Goal: Information Seeking & Learning: Learn about a topic

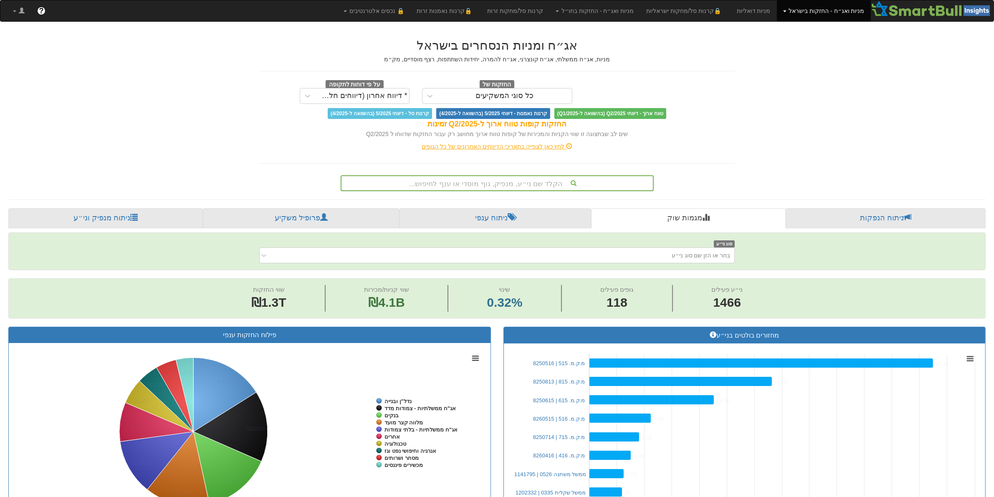
click at [495, 185] on div "הקלד שם ני״ע, מנפיק, גוף מוסדי או ענף לחיפוש..." at bounding box center [498, 183] width 312 height 14
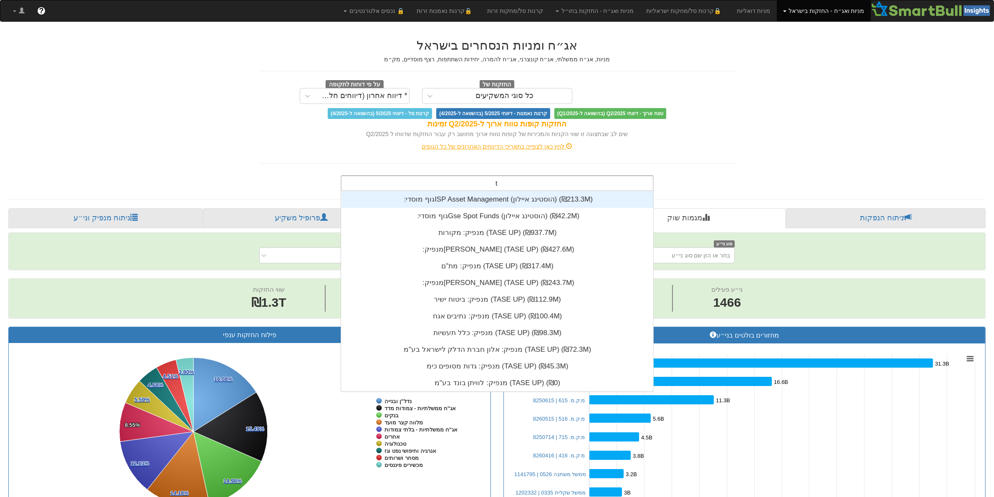
scroll to position [200, 0]
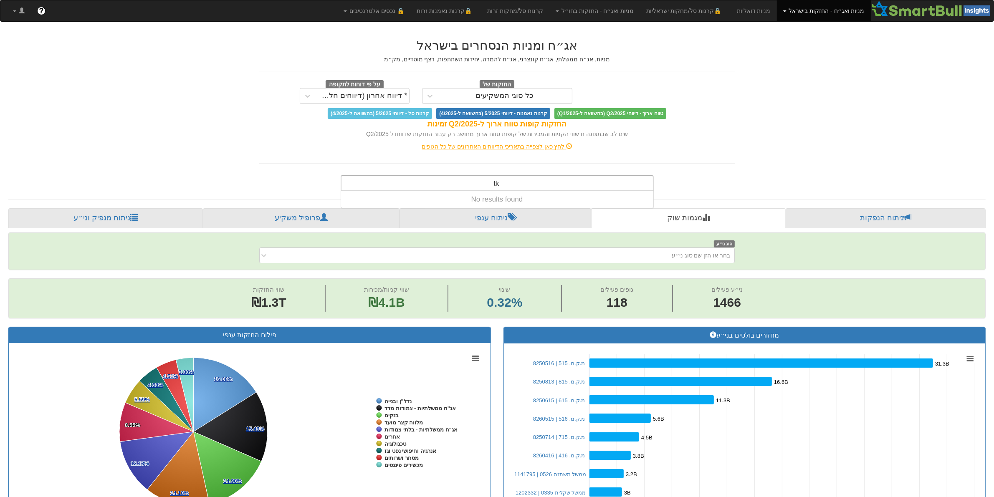
type input "t"
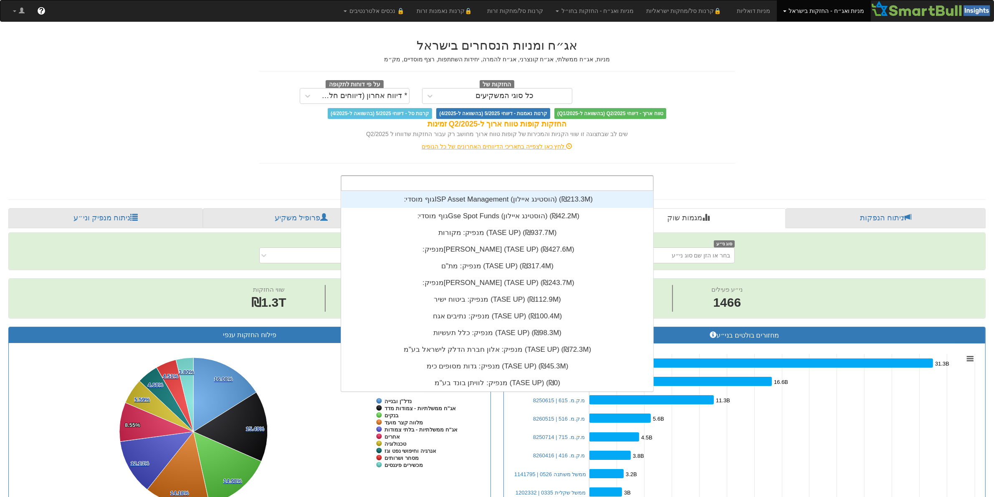
scroll to position [208, 0]
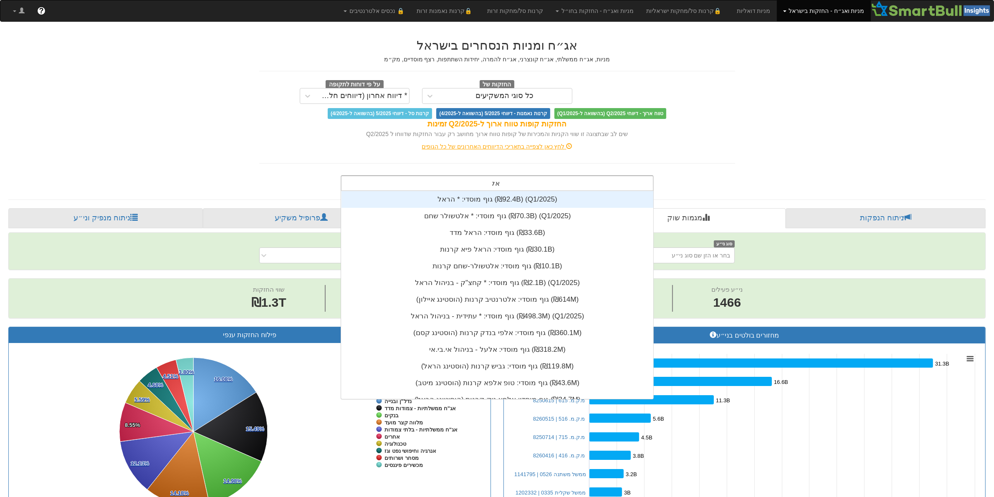
type input "אלט"
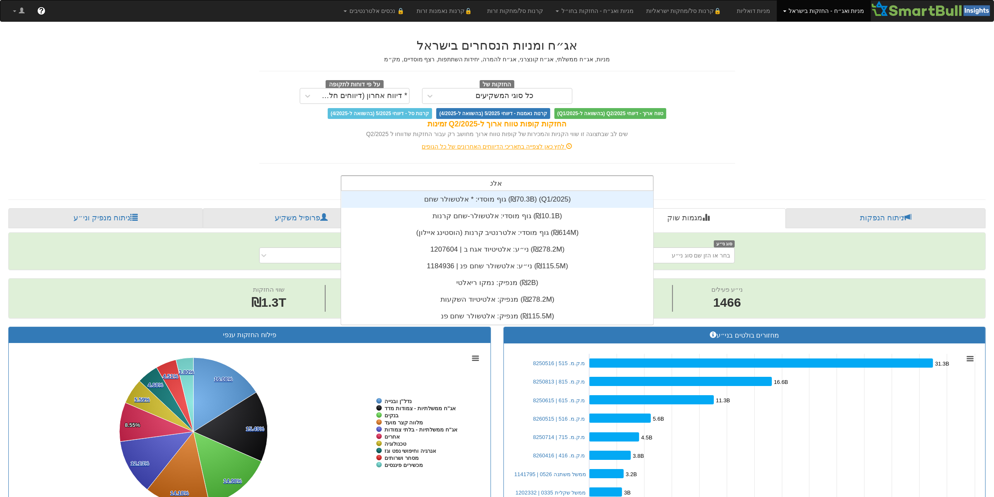
scroll to position [134, 0]
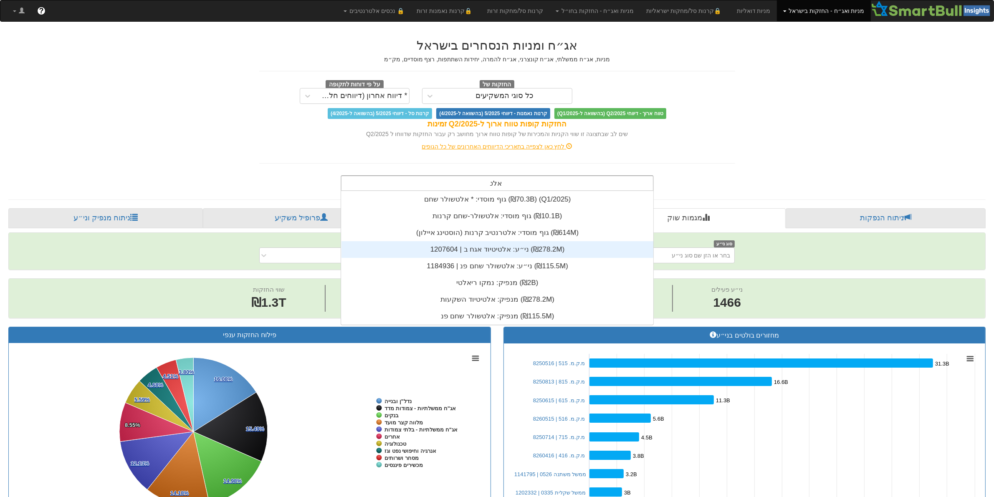
click at [496, 243] on div "ני״ע: ‏אלטיטיוד אגח ב | 1207604 ‎(₪278.2M)‎" at bounding box center [498, 249] width 312 height 17
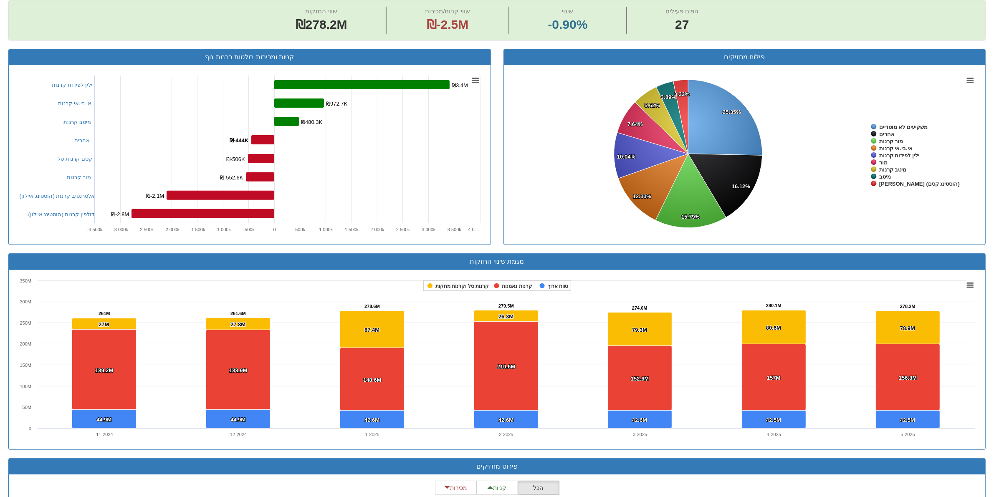
scroll to position [313, 0]
